Goal: Task Accomplishment & Management: Manage account settings

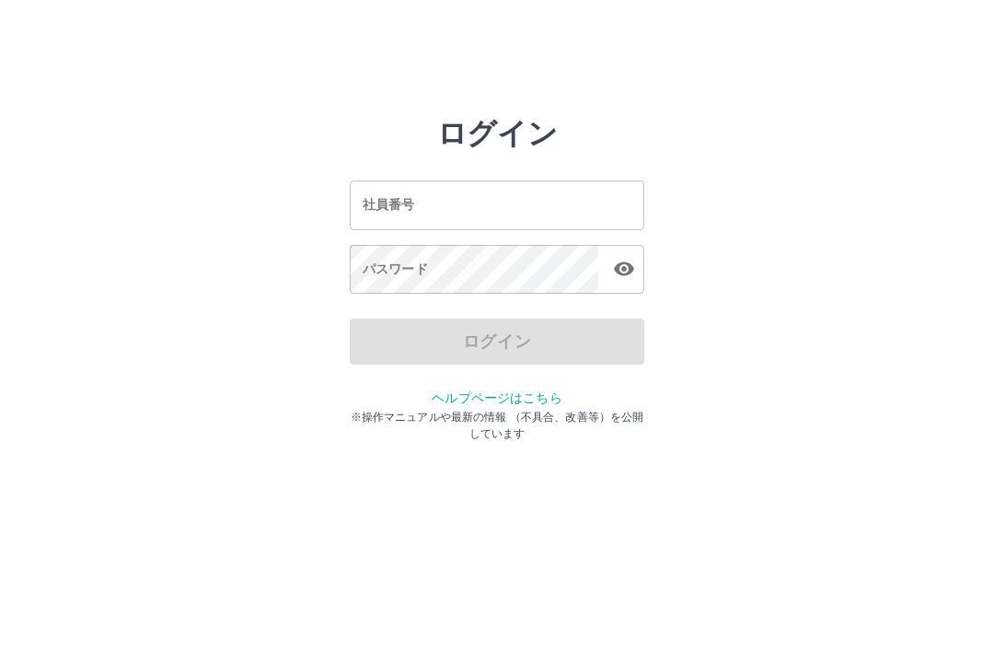
click at [406, 205] on div "社員番号 社員番号" at bounding box center [497, 204] width 295 height 49
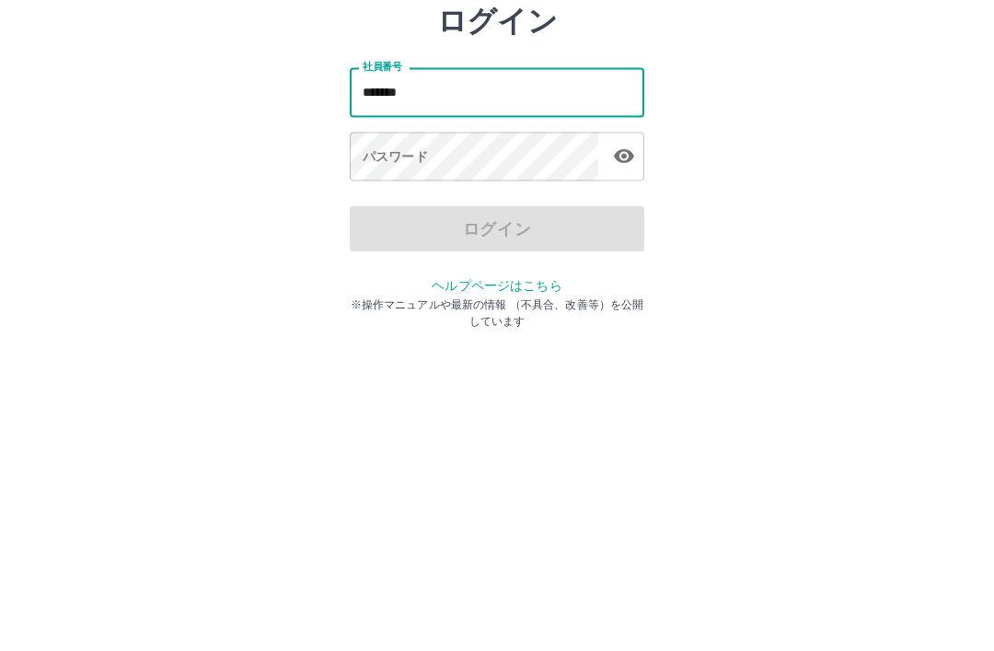
type input "*******"
click at [405, 245] on div "パスワード パスワード" at bounding box center [497, 271] width 295 height 52
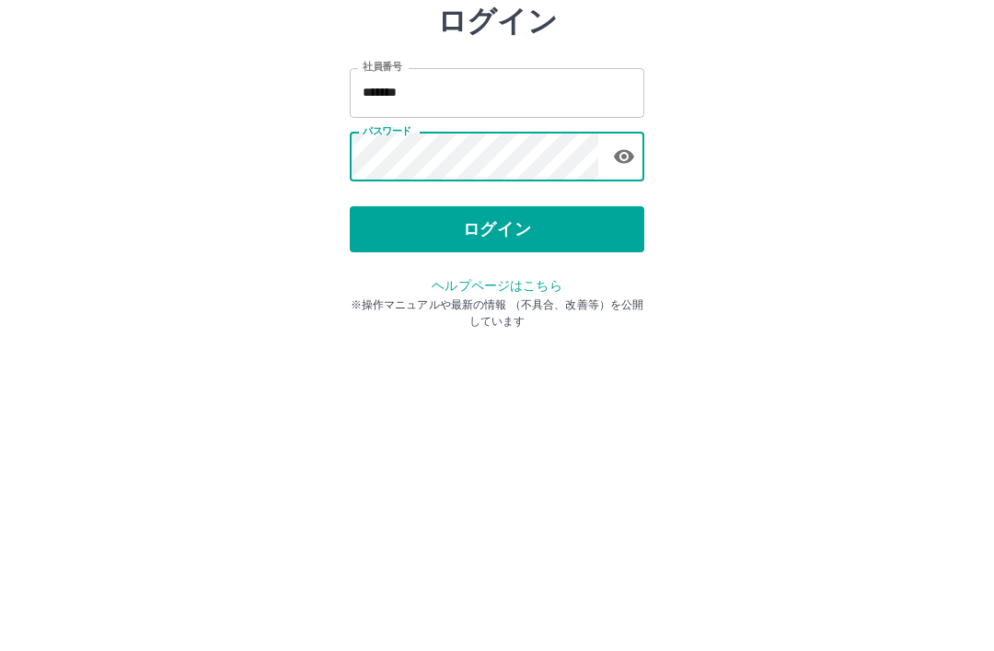
click at [501, 318] on button "ログイン" at bounding box center [497, 341] width 295 height 46
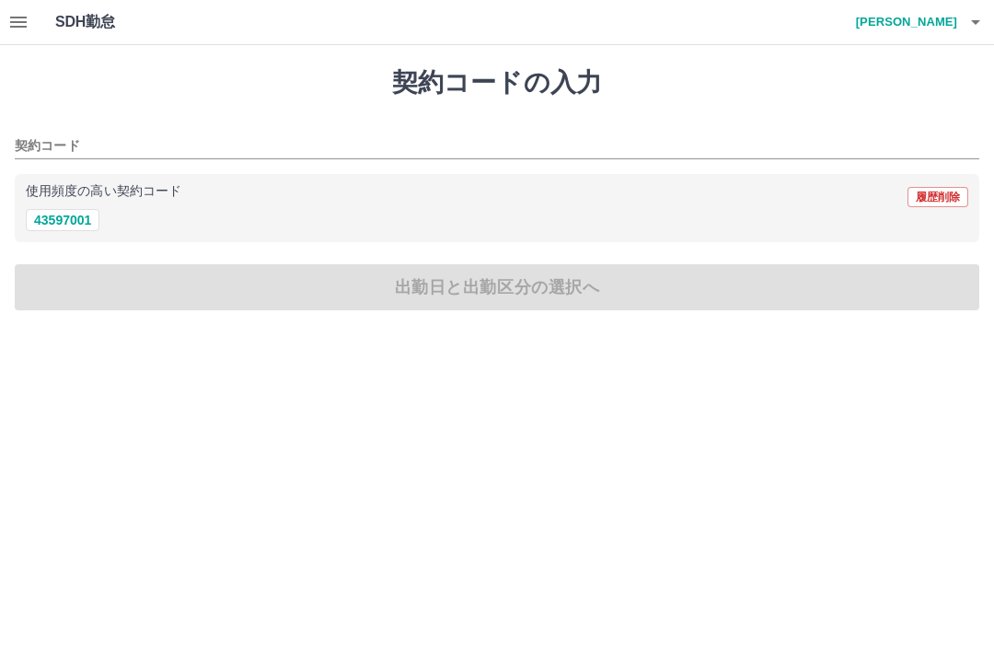
click at [17, 21] on icon "button" at bounding box center [18, 22] width 17 height 11
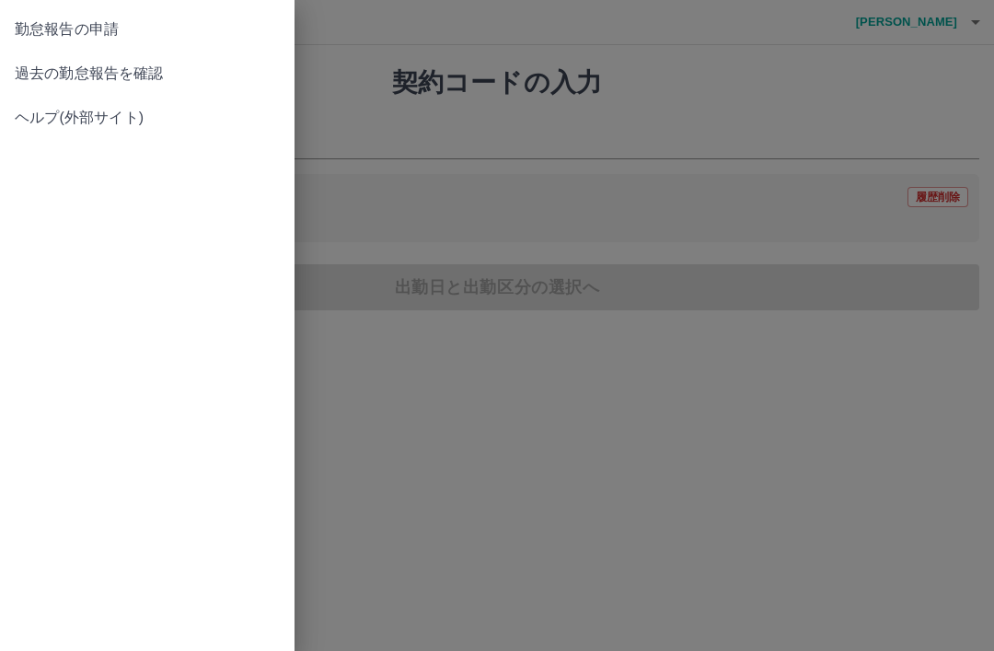
click at [141, 81] on span "過去の勤怠報告を確認" at bounding box center [147, 74] width 265 height 22
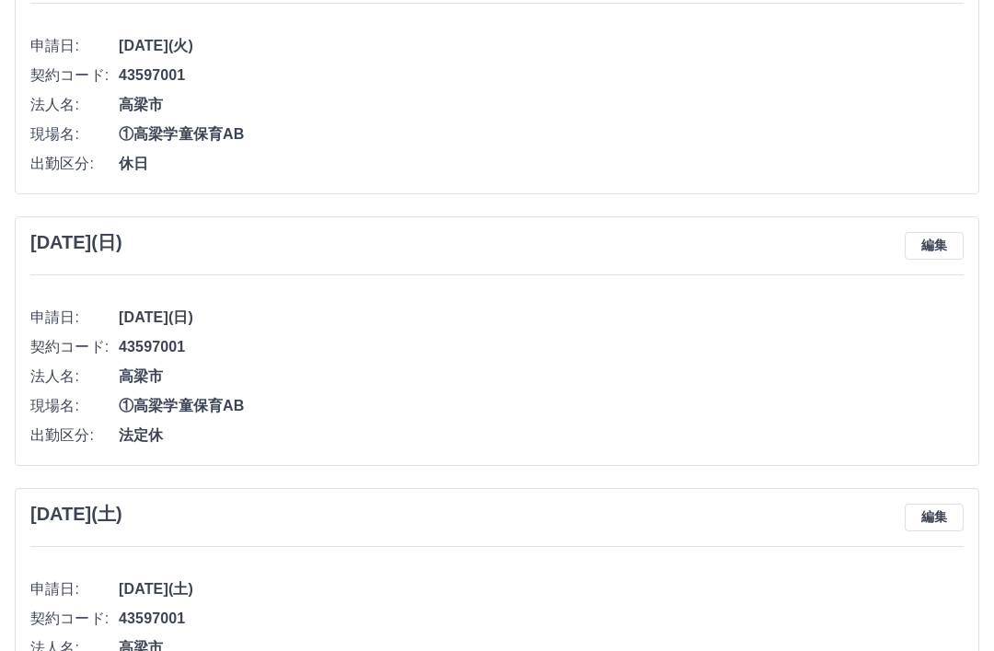
scroll to position [1700, 0]
click at [592, 269] on div "2025年4月27日(日) 編集 申請日: 2025年4月27日(日) 契約コード: 43597001 法人名: 高梁市 現場名: ①高梁学童保育AB 出勤区…" at bounding box center [497, 339] width 965 height 249
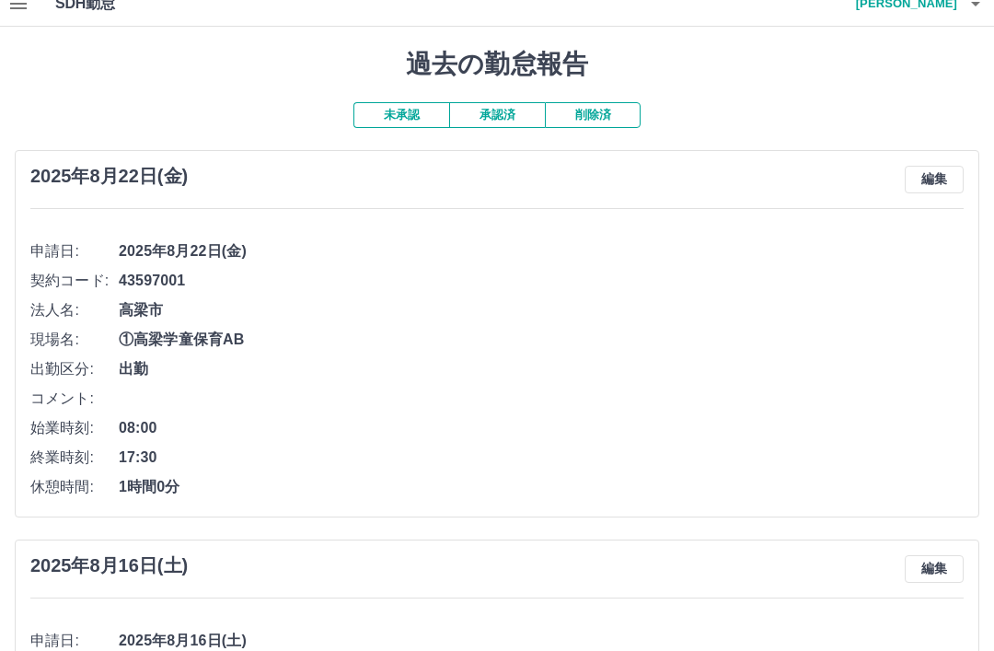
scroll to position [0, 0]
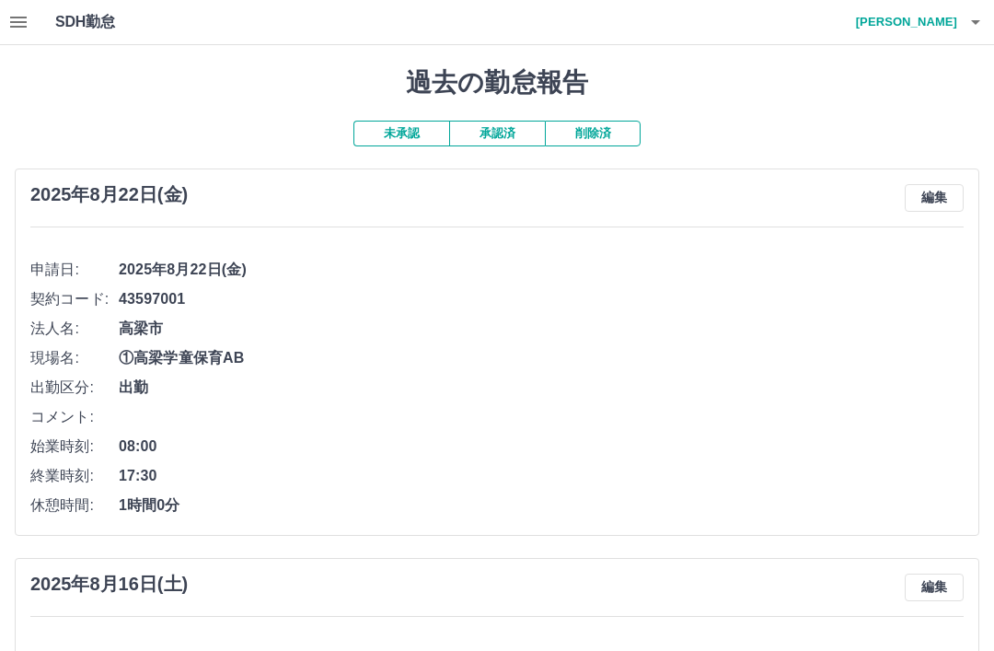
click at [500, 134] on button "承認済" at bounding box center [497, 134] width 96 height 26
click at [512, 140] on button "承認済" at bounding box center [497, 134] width 96 height 26
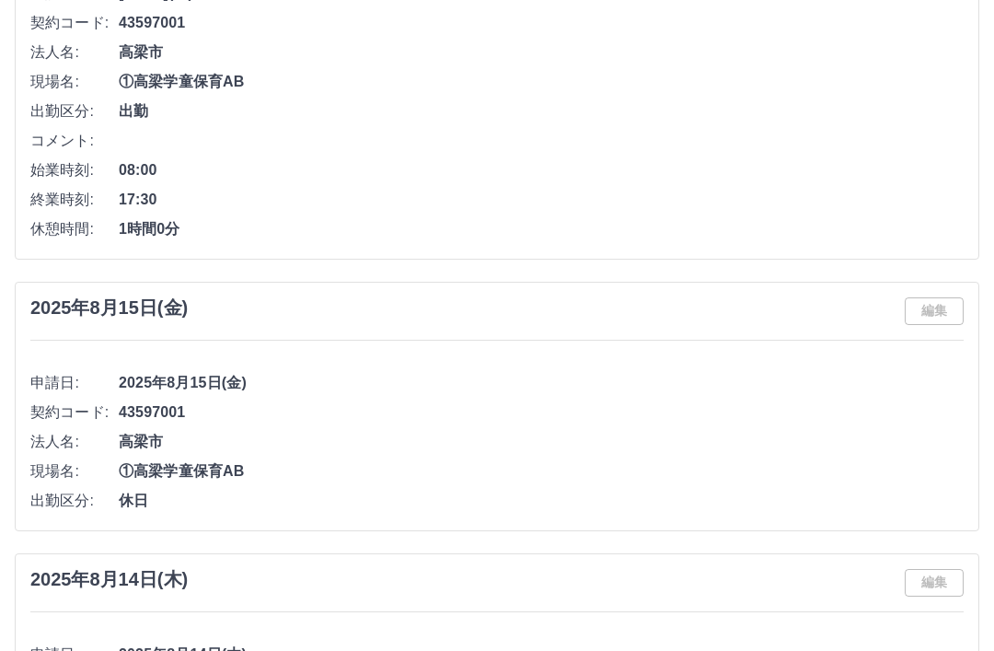
scroll to position [1051, 0]
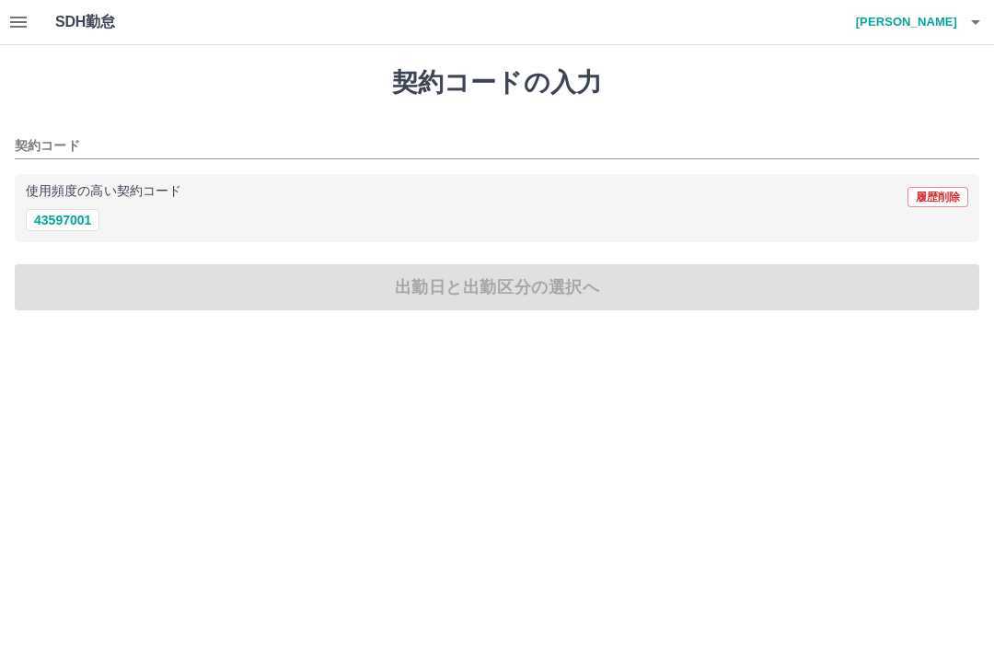
click at [12, 23] on icon "button" at bounding box center [18, 22] width 17 height 11
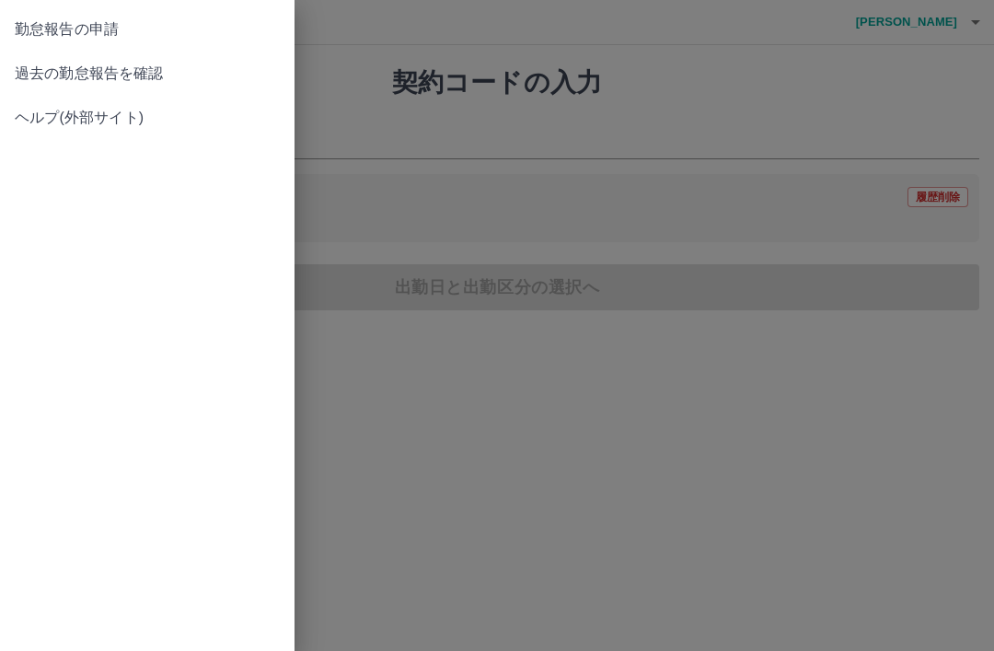
click at [170, 75] on span "過去の勤怠報告を確認" at bounding box center [147, 74] width 265 height 22
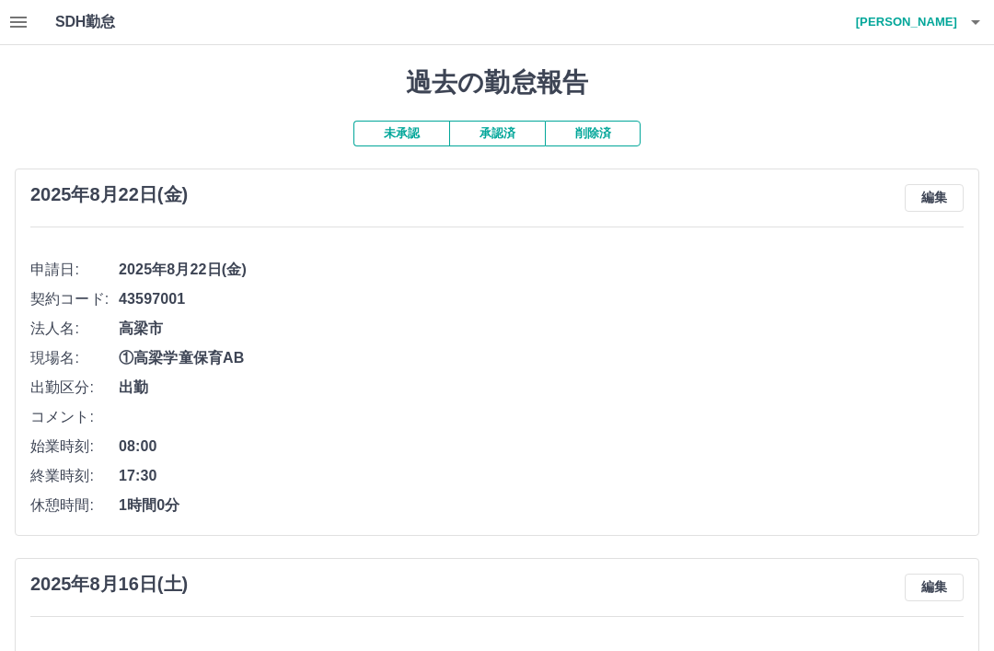
click at [496, 138] on button "承認済" at bounding box center [497, 134] width 96 height 26
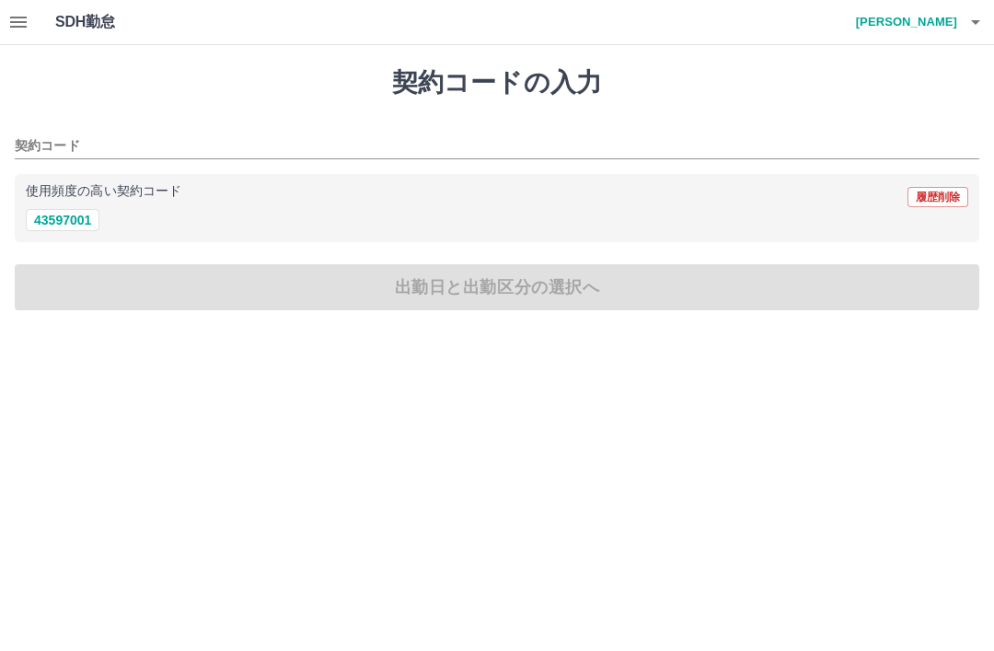
click at [72, 226] on button "43597001" at bounding box center [63, 220] width 74 height 22
type input "********"
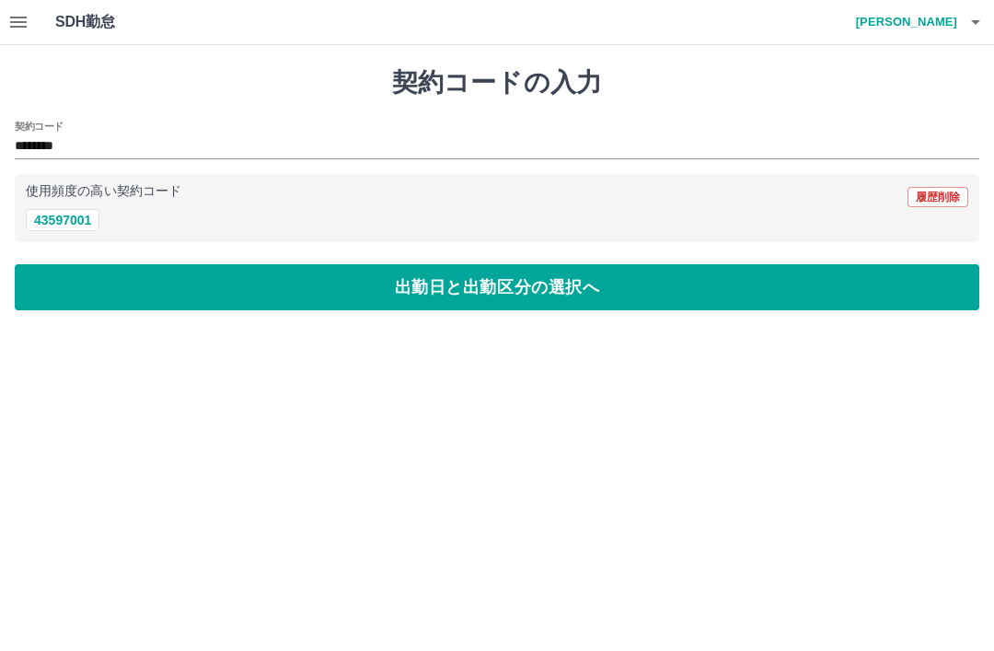
click at [966, 20] on icon "button" at bounding box center [976, 22] width 22 height 22
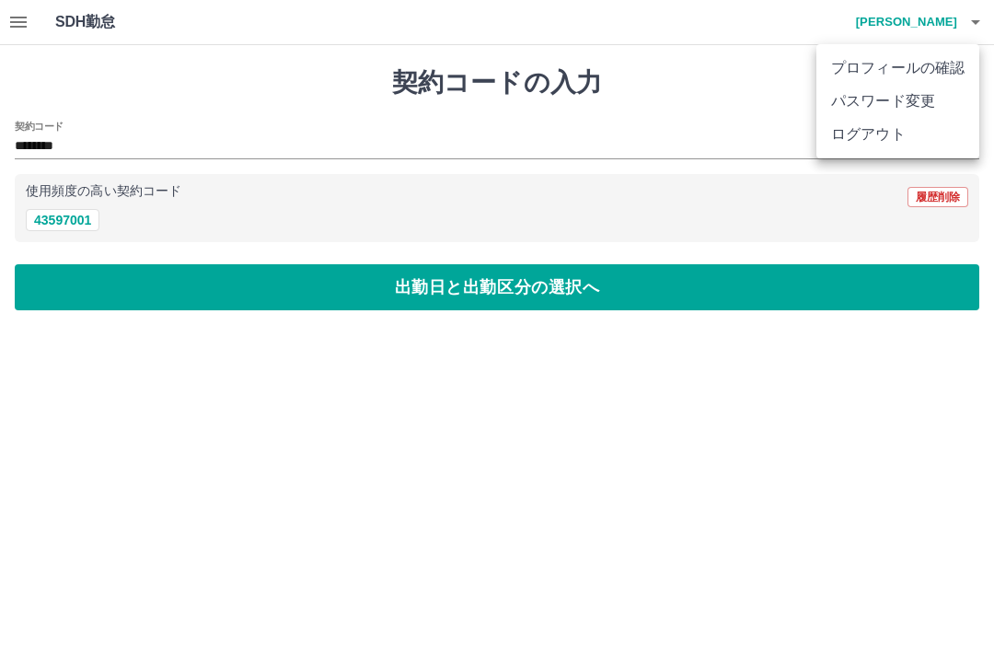
click at [910, 142] on li "ログアウト" at bounding box center [897, 134] width 163 height 33
